Goal: Task Accomplishment & Management: Manage account settings

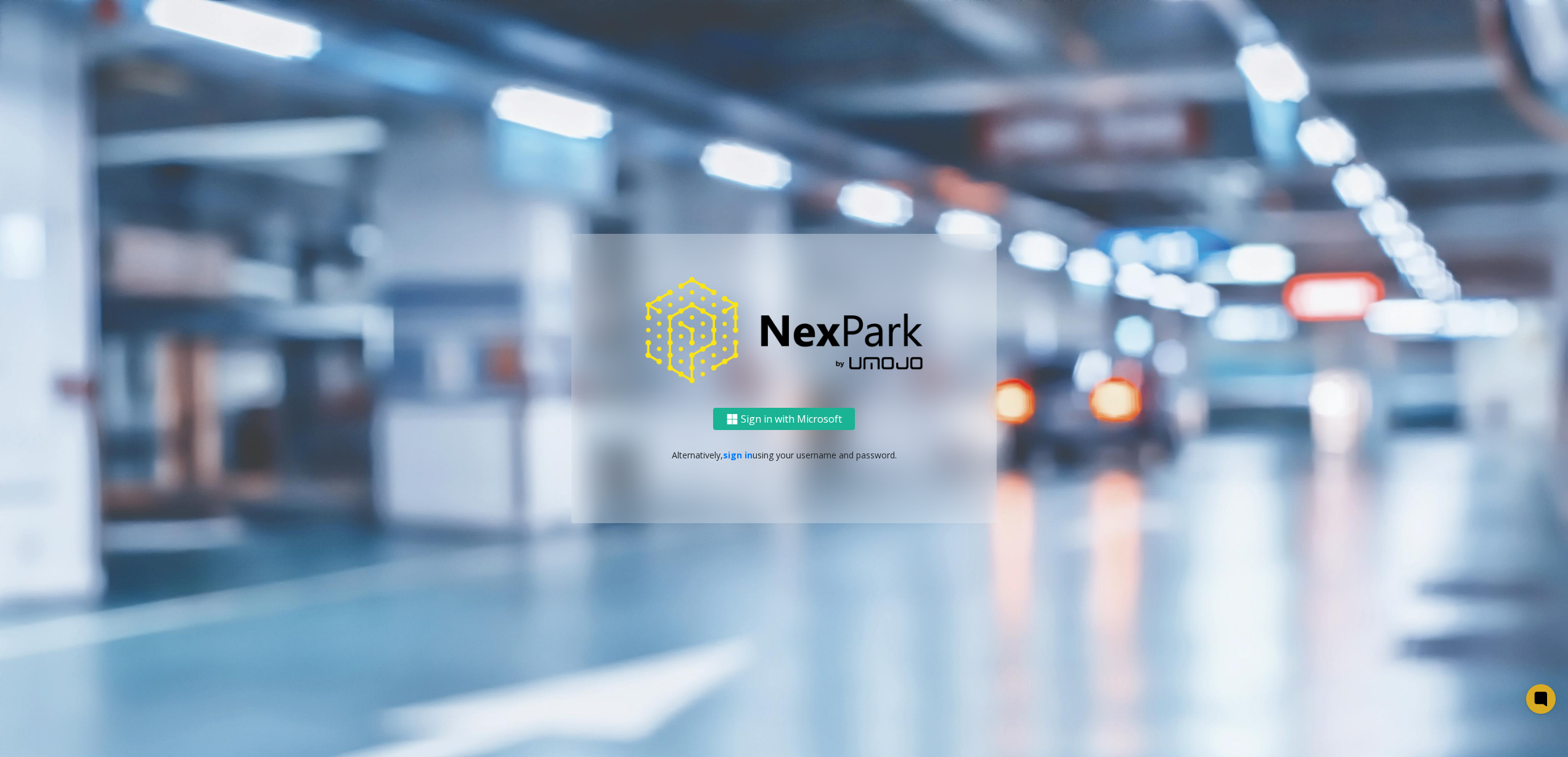
drag, startPoint x: 913, startPoint y: 592, endPoint x: 927, endPoint y: 558, distance: 36.8
click at [913, 592] on ng-component "Sign in with Microsoft Alternatively, sign in using your username and password." at bounding box center [784, 378] width 1568 height 757
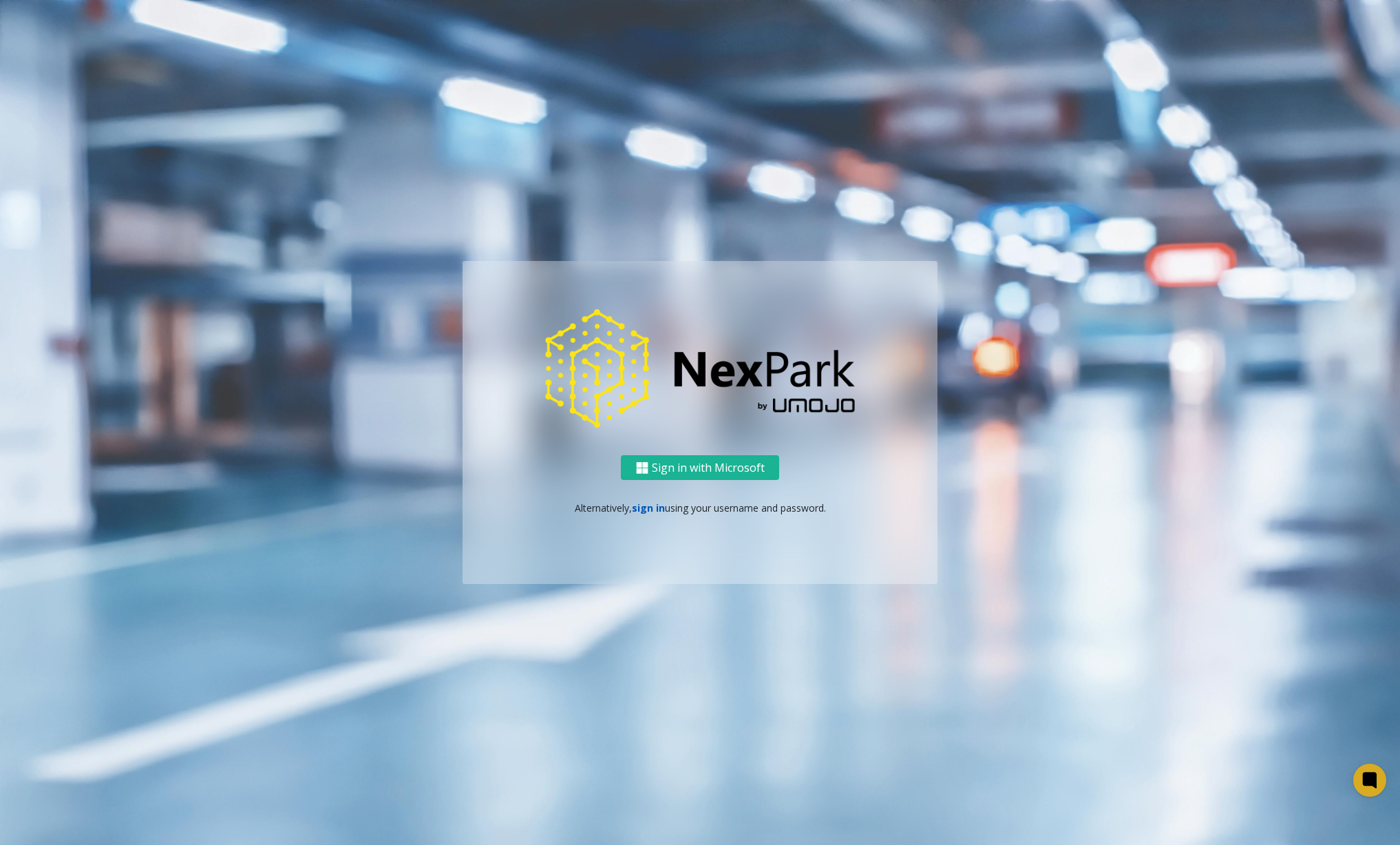
click at [651, 509] on link "sign in" at bounding box center [648, 507] width 33 height 13
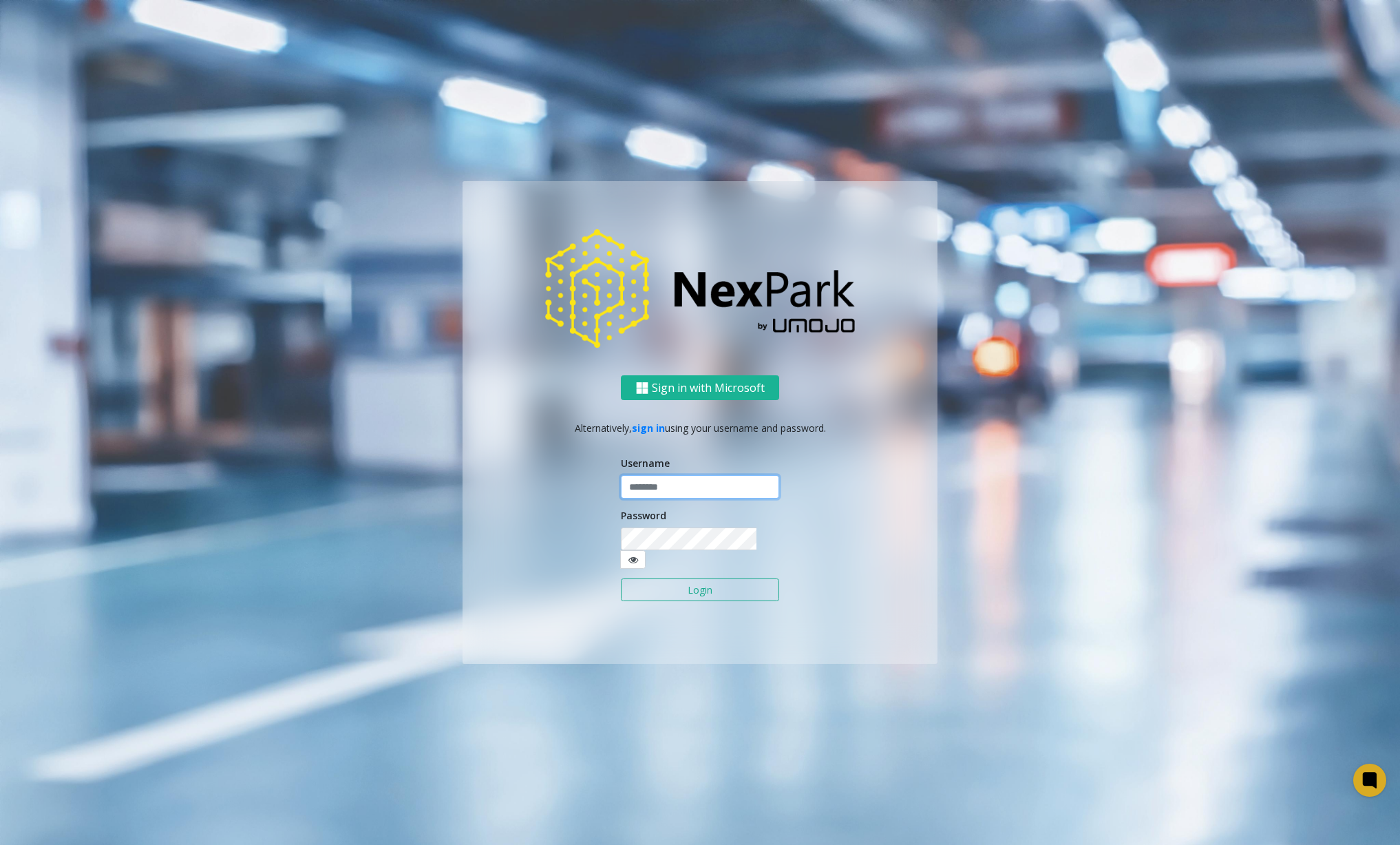
click at [668, 497] on input "text" at bounding box center [700, 486] width 158 height 23
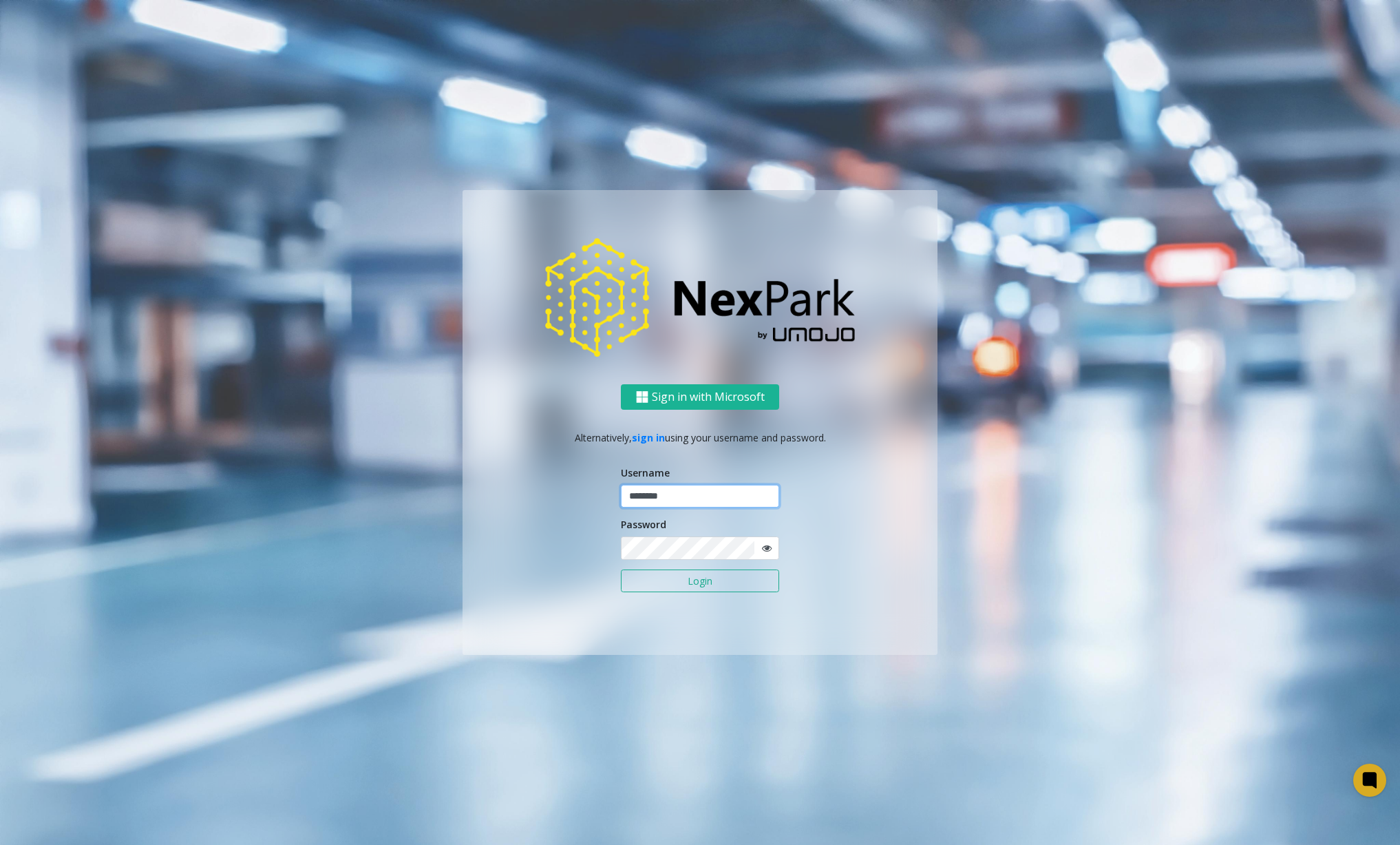
type input "********"
click at [642, 582] on button "Login" at bounding box center [700, 581] width 158 height 23
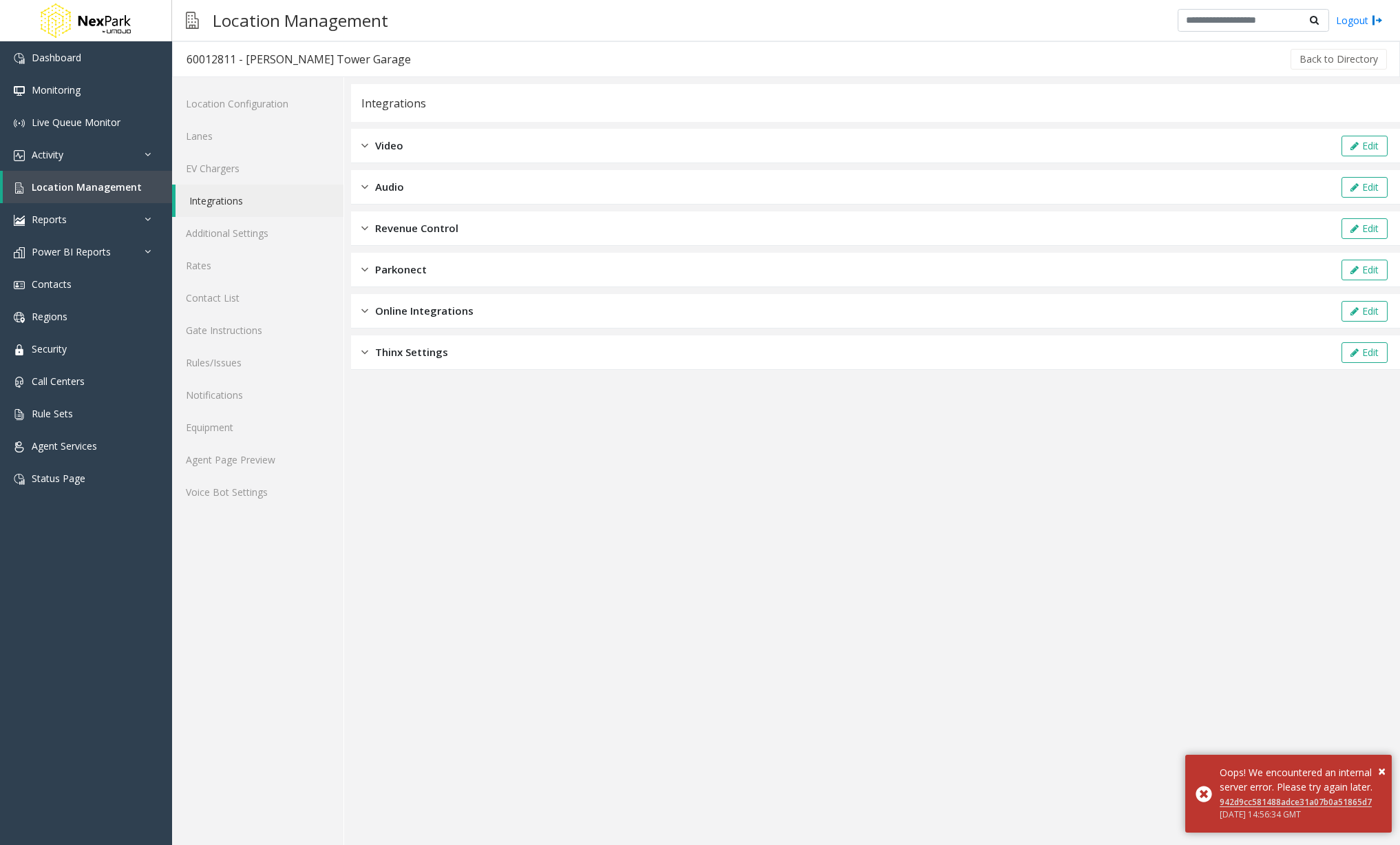
click at [466, 307] on span "Online Integrations" at bounding box center [423, 311] width 98 height 16
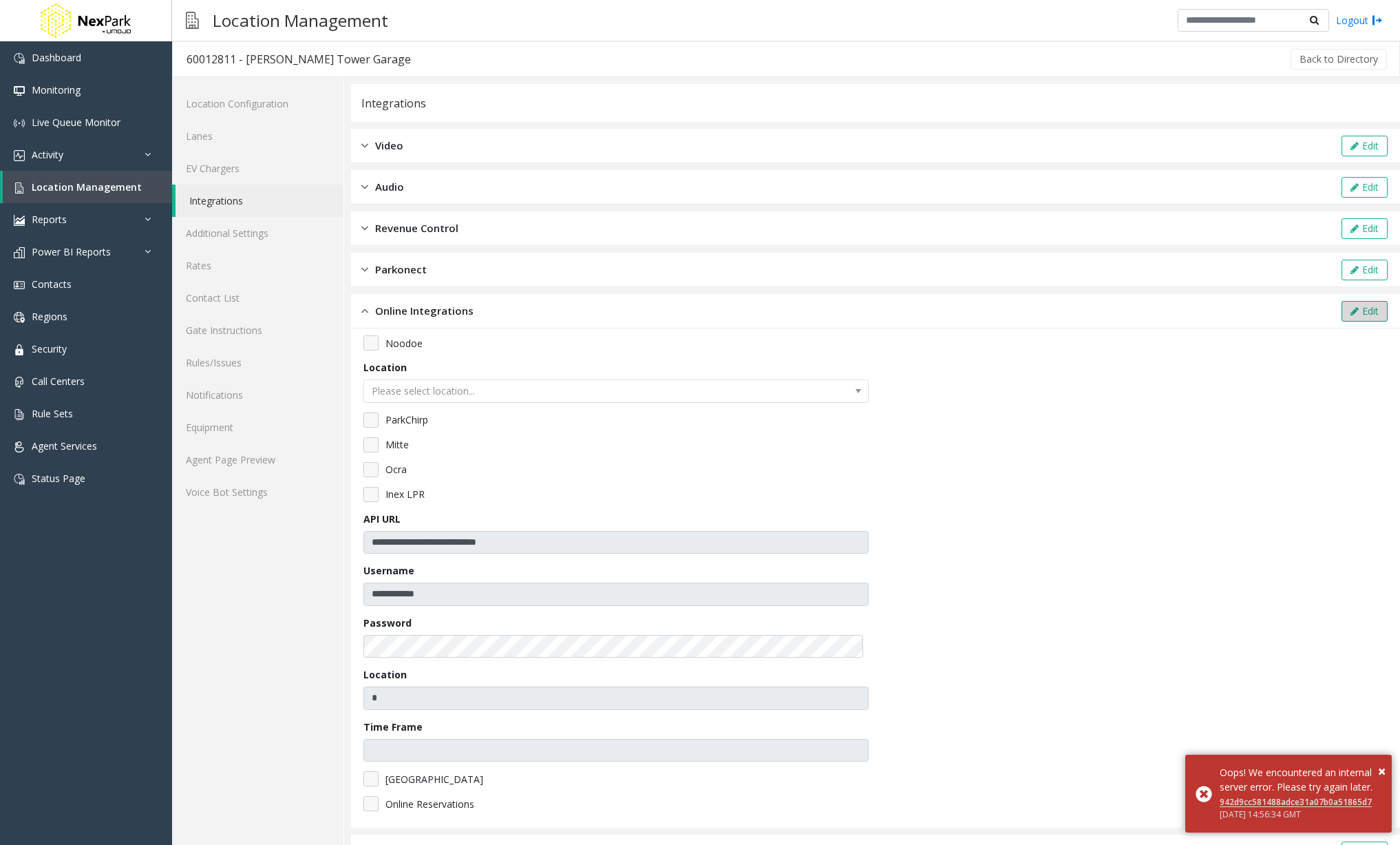
click at [1345, 316] on button "Edit" at bounding box center [1365, 310] width 46 height 20
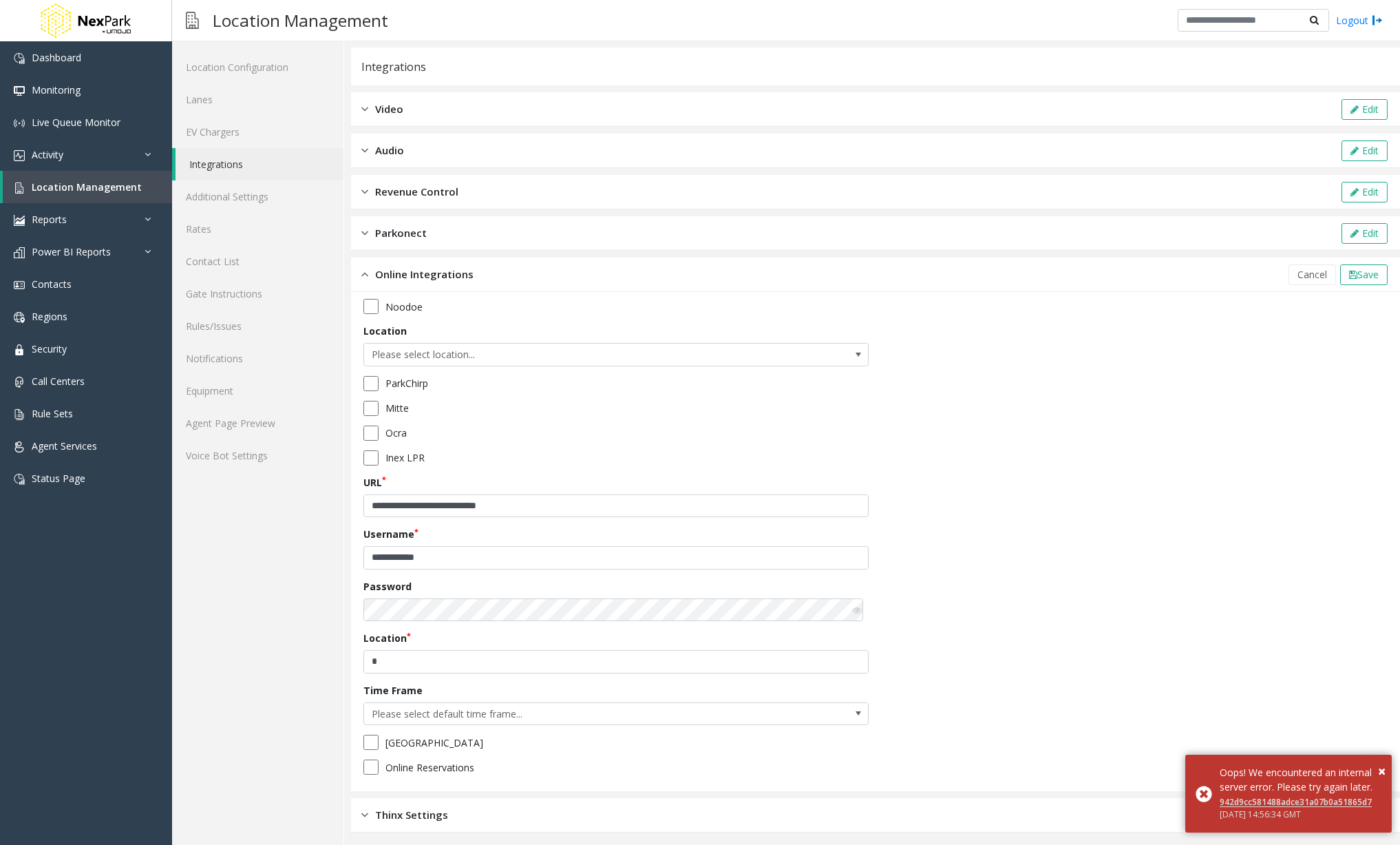
scroll to position [42, 0]
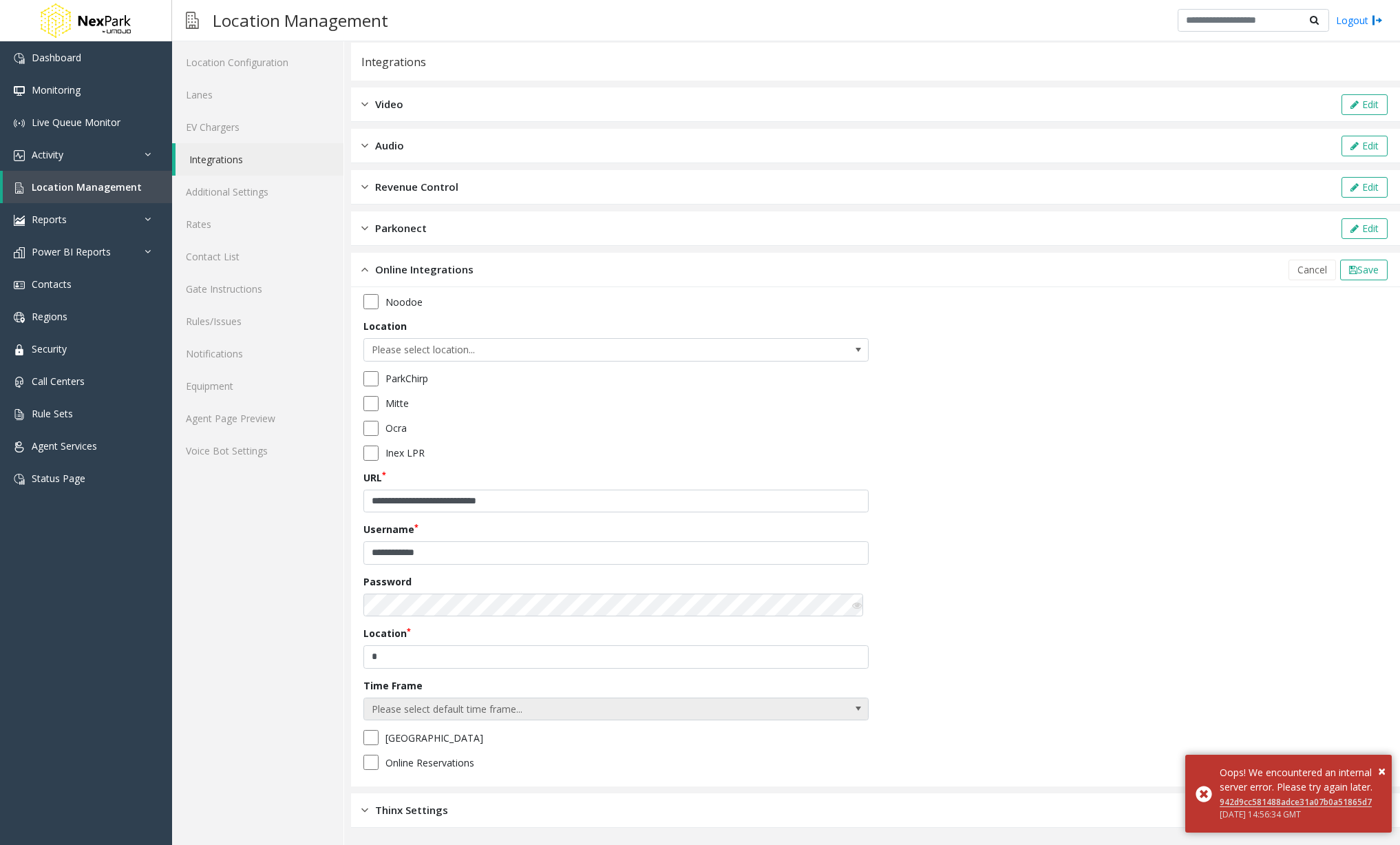
click at [818, 712] on span "Please select default time frame..." at bounding box center [616, 709] width 506 height 23
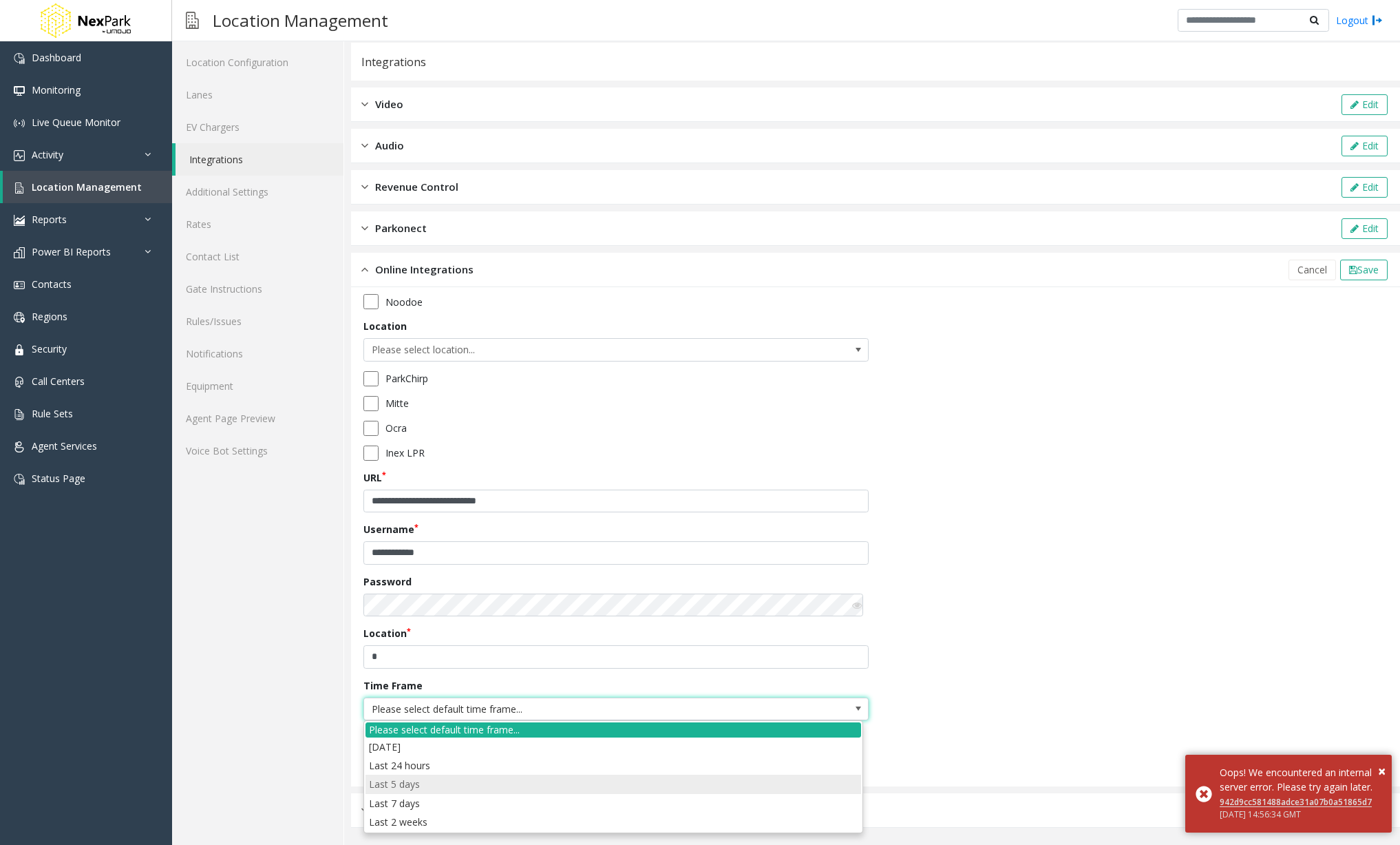
click at [673, 777] on days "Last 5 days" at bounding box center [613, 783] width 496 height 19
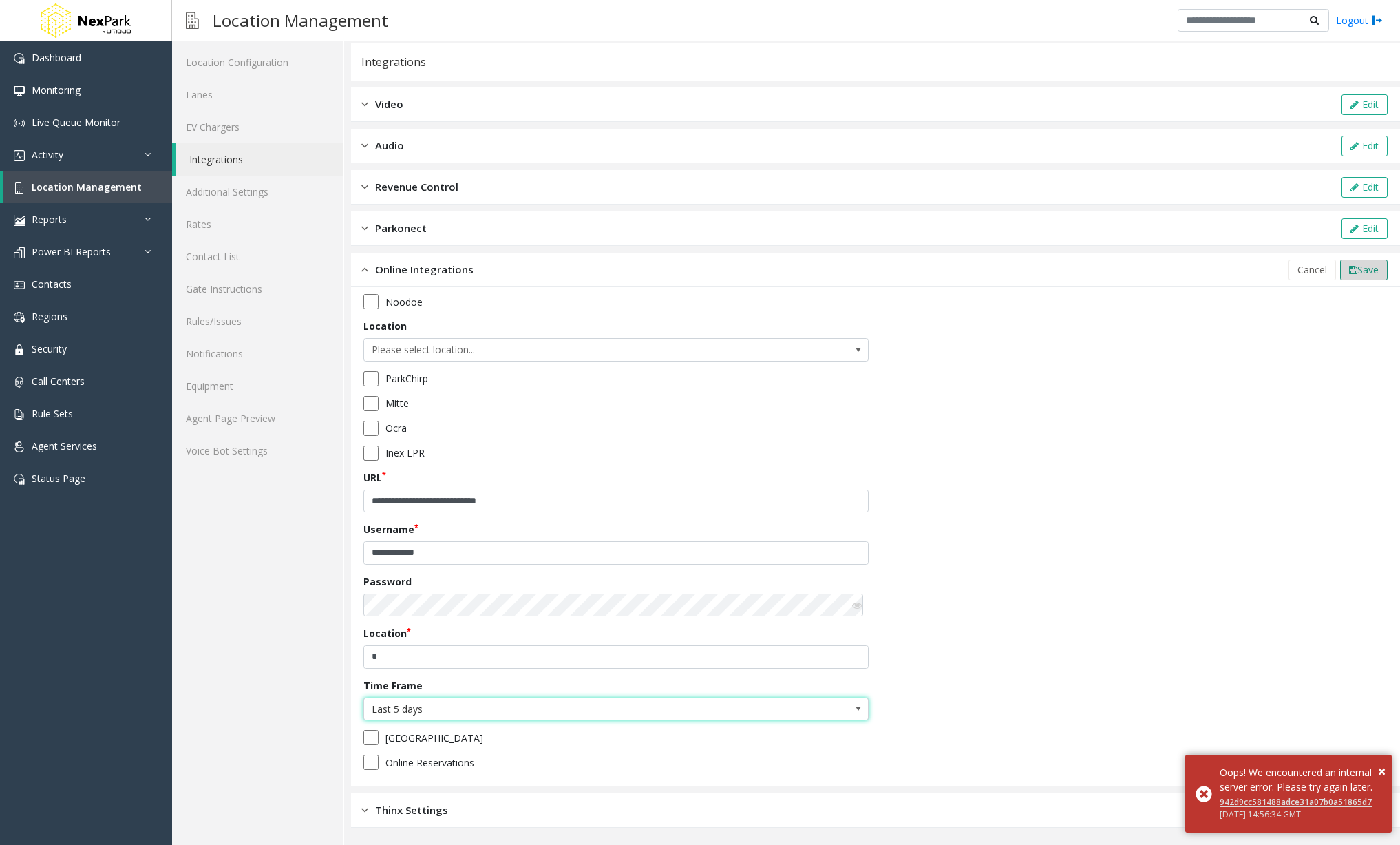
click at [1358, 270] on span "Save" at bounding box center [1368, 270] width 21 height 13
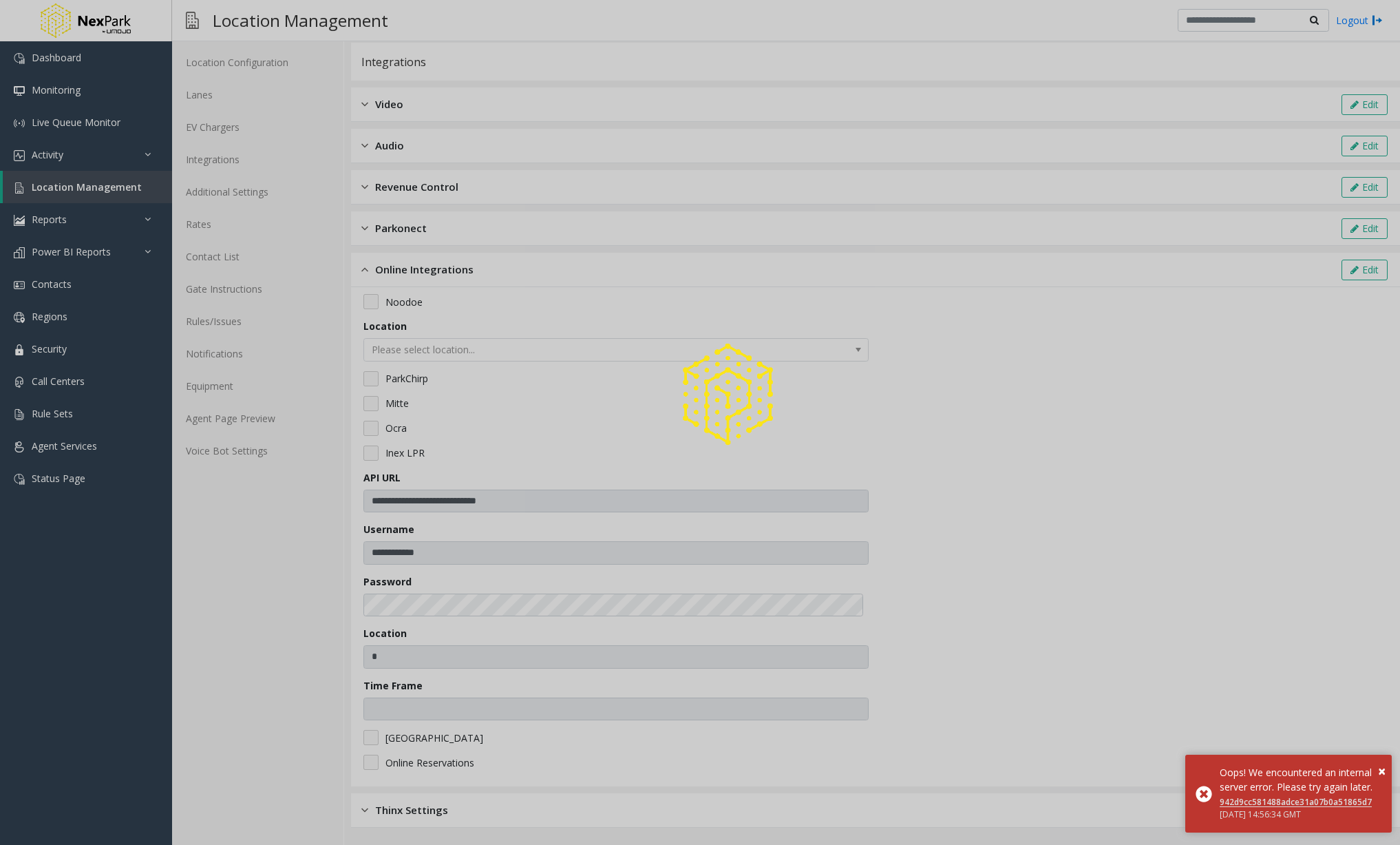
type input "**********"
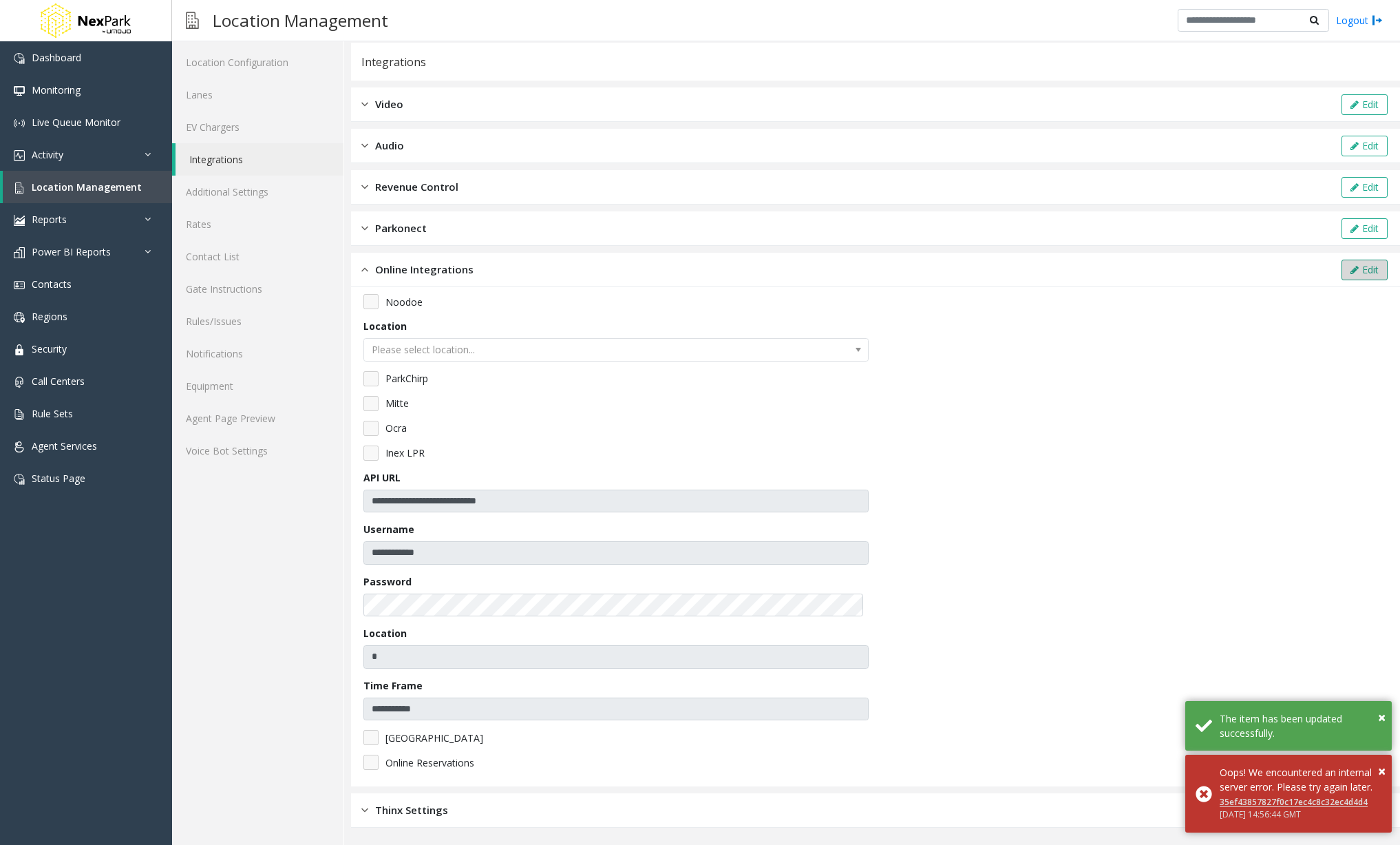
click at [1352, 277] on button "Edit" at bounding box center [1365, 270] width 46 height 20
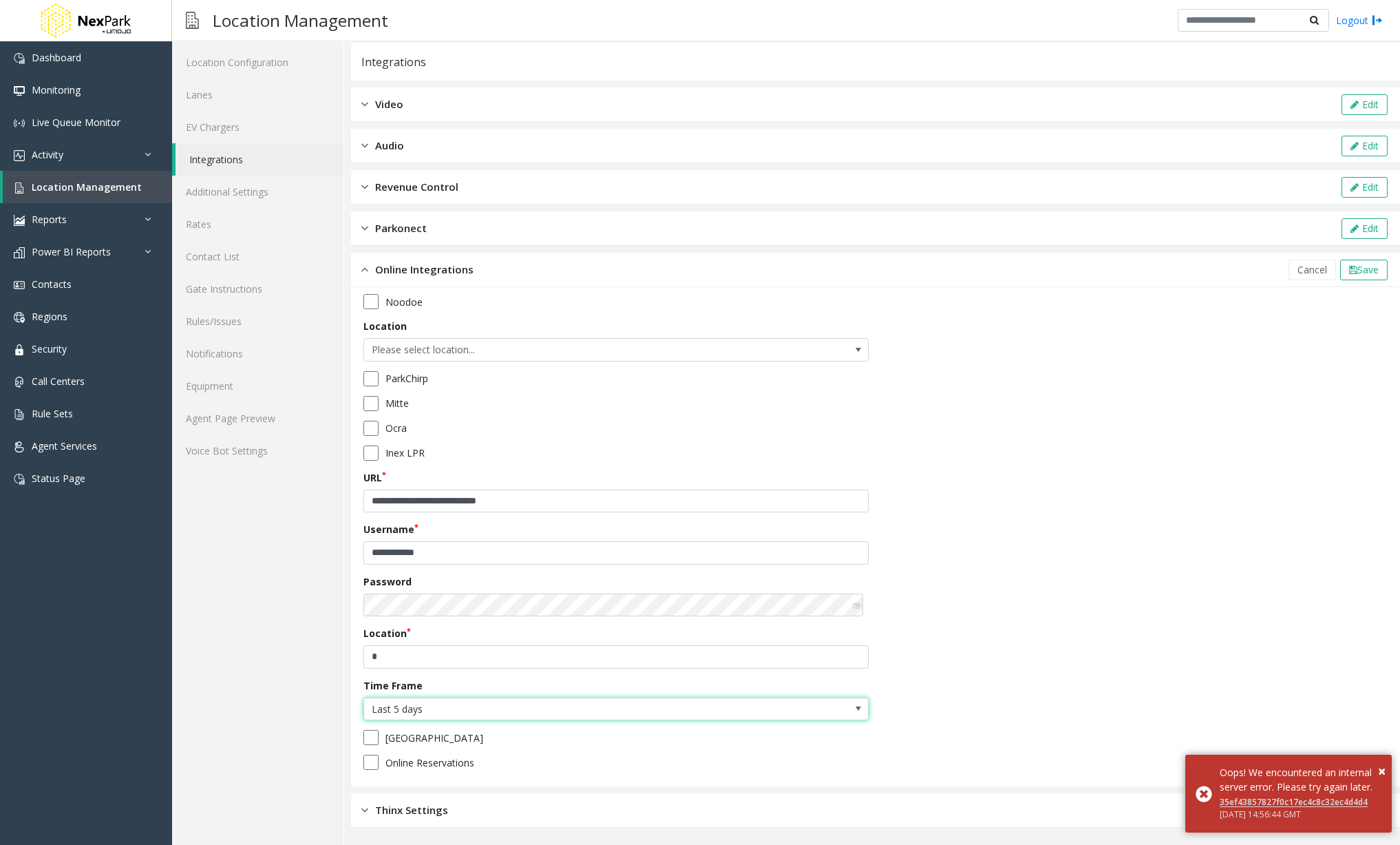
click at [856, 709] on span at bounding box center [858, 708] width 11 height 11
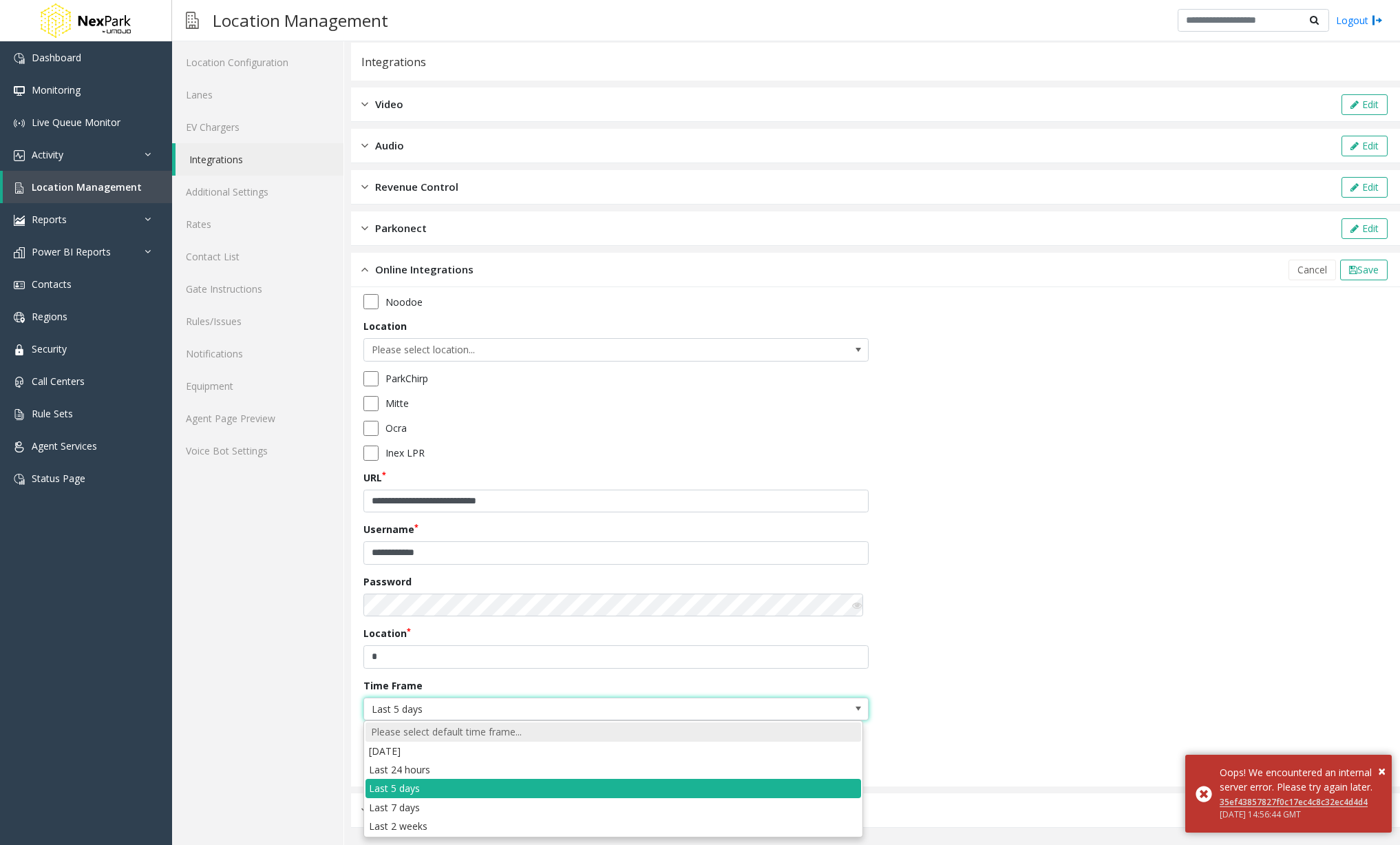
click at [770, 732] on div "Please select default time frame..." at bounding box center [613, 732] width 496 height 19
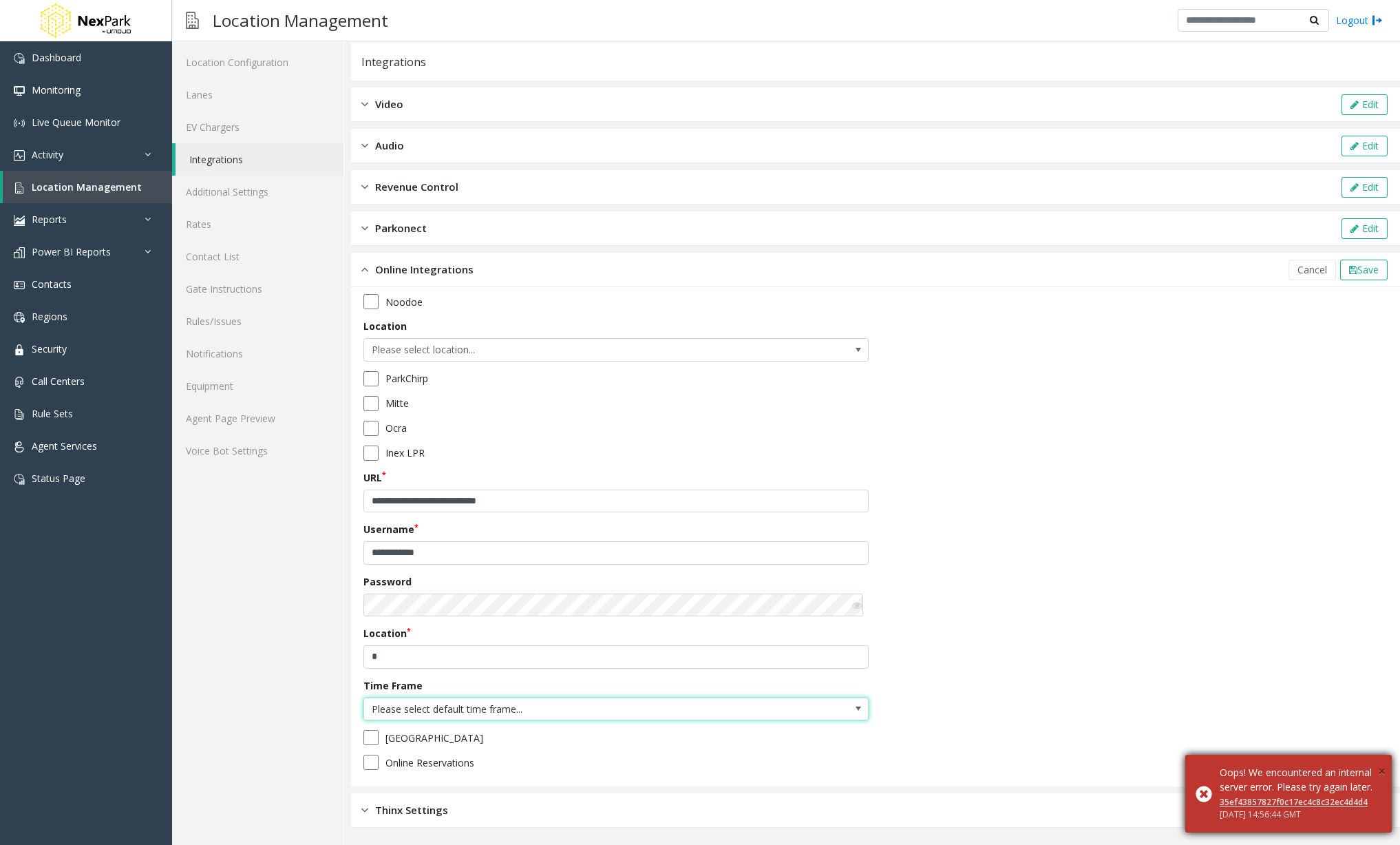
click at [1384, 761] on span "×" at bounding box center [1381, 770] width 8 height 19
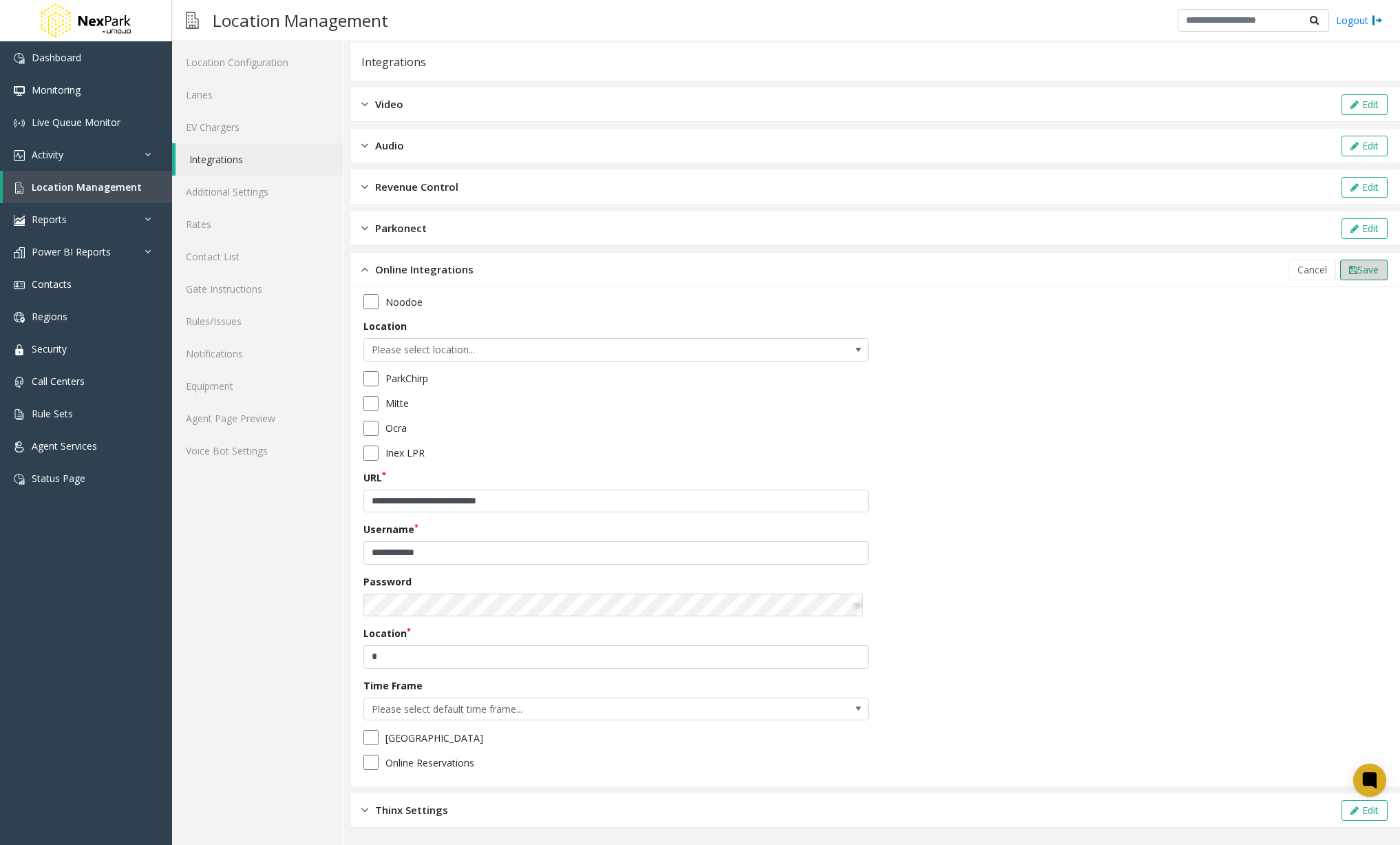
click at [1358, 272] on span "Save" at bounding box center [1368, 270] width 21 height 13
